Goal: Find contact information: Find contact information

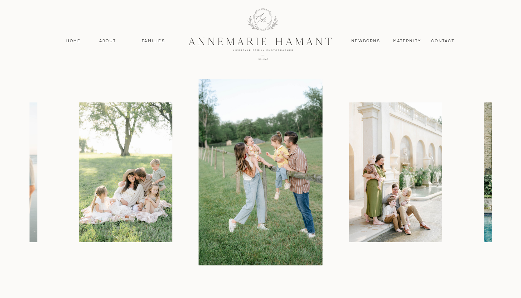
scroll to position [860, 0]
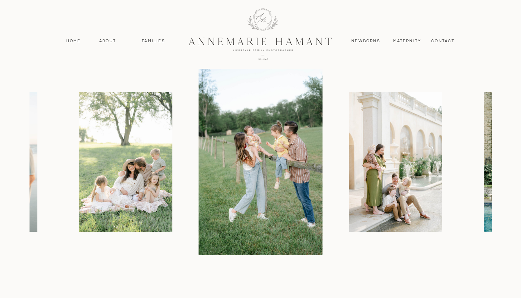
click at [149, 166] on img at bounding box center [125, 162] width 93 height 140
click at [301, 179] on img at bounding box center [260, 162] width 124 height 186
click at [385, 169] on img at bounding box center [395, 162] width 93 height 140
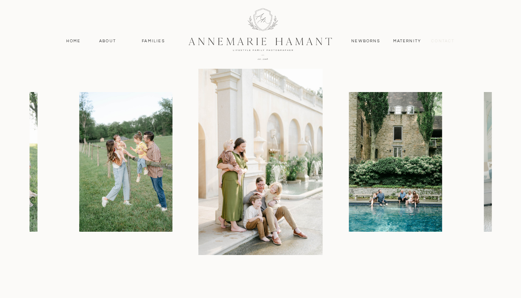
click at [444, 39] on nav "contact" at bounding box center [443, 41] width 31 height 6
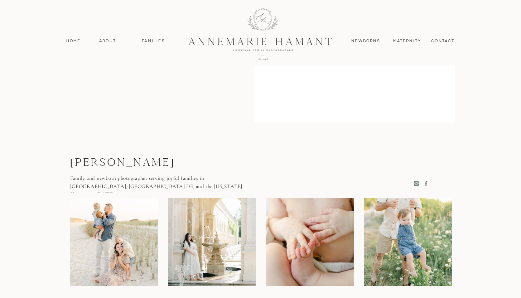
scroll to position [435, 0]
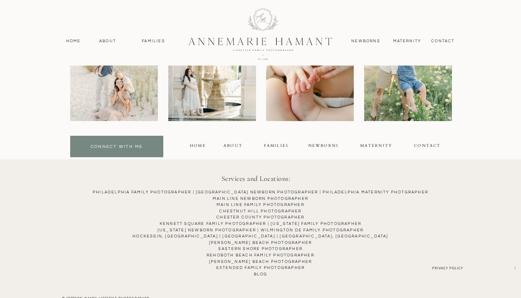
scroll to position [777, 0]
